Goal: Find specific page/section: Find specific page/section

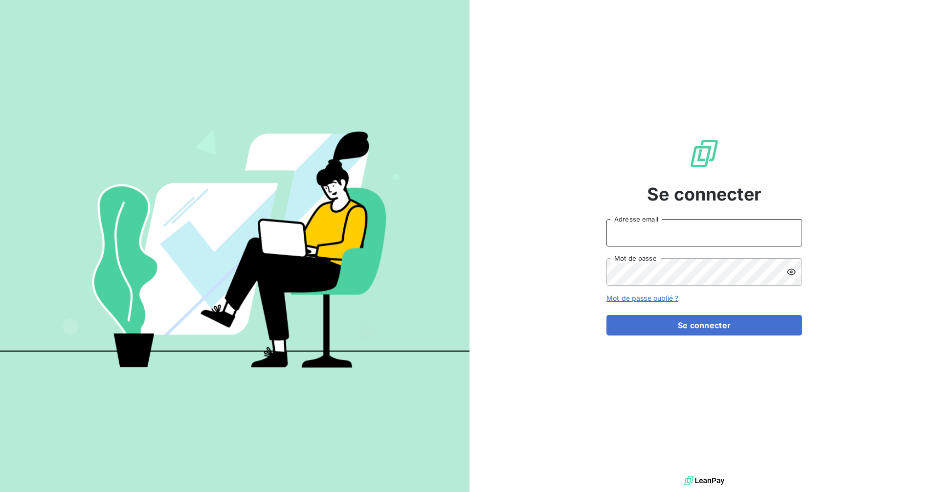
click at [660, 232] on input "Adresse email" at bounding box center [704, 232] width 196 height 27
type input "[EMAIL_ADDRESS][DOMAIN_NAME]"
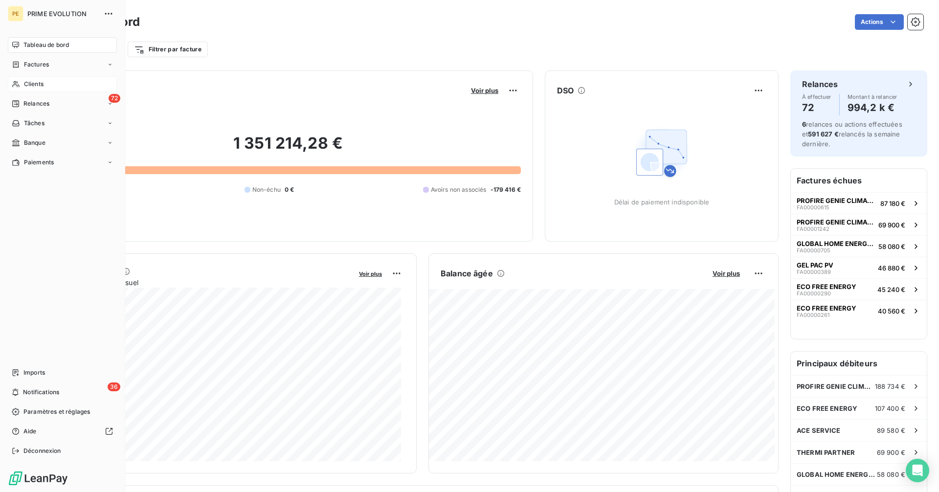
click at [31, 83] on span "Clients" at bounding box center [34, 84] width 20 height 9
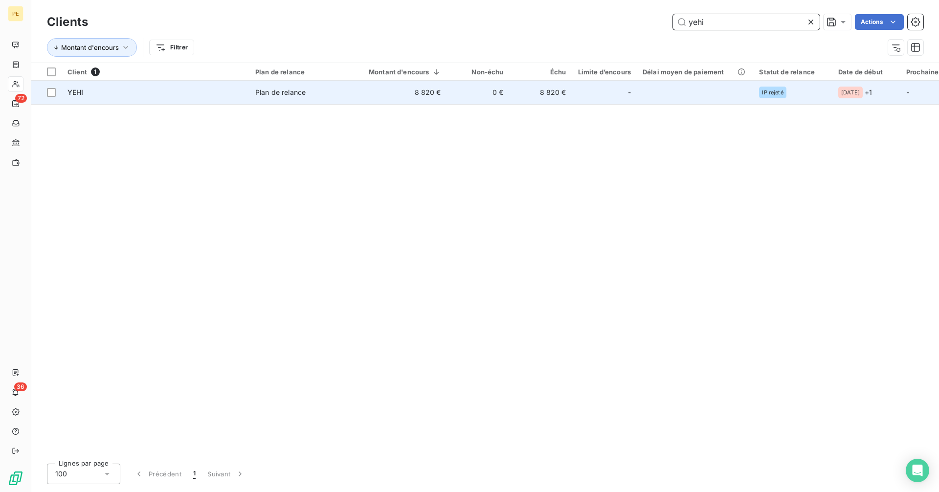
type input "yehi"
click at [417, 92] on td "8 820 €" at bounding box center [399, 92] width 96 height 23
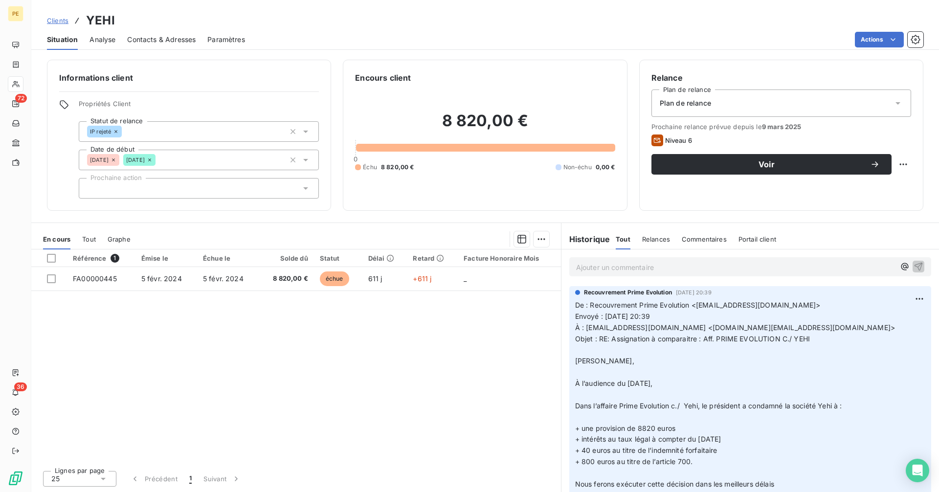
click at [615, 266] on p "Ajouter un commentaire ﻿" at bounding box center [735, 267] width 319 height 12
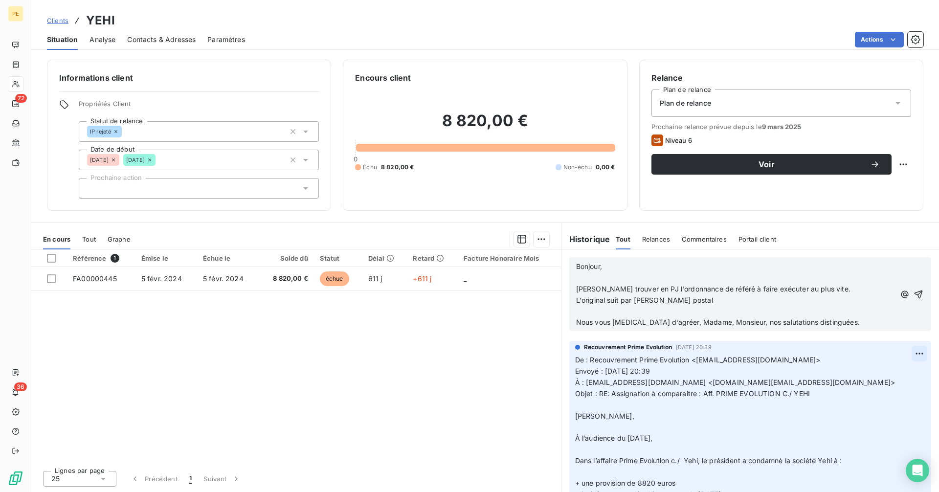
click at [914, 293] on icon "button" at bounding box center [919, 295] width 10 height 10
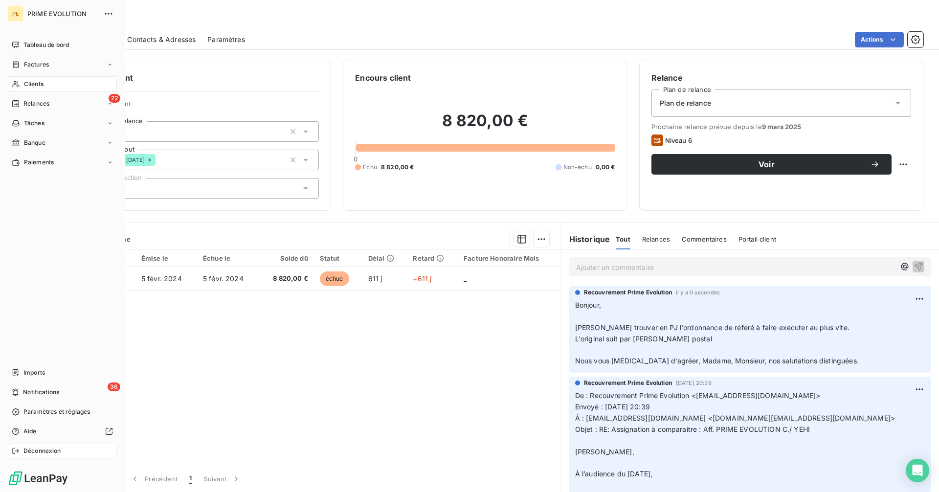
drag, startPoint x: 34, startPoint y: 449, endPoint x: 42, endPoint y: 443, distance: 9.4
click at [36, 449] on span "Déconnexion" at bounding box center [42, 451] width 38 height 9
